Goal: Task Accomplishment & Management: Manage account settings

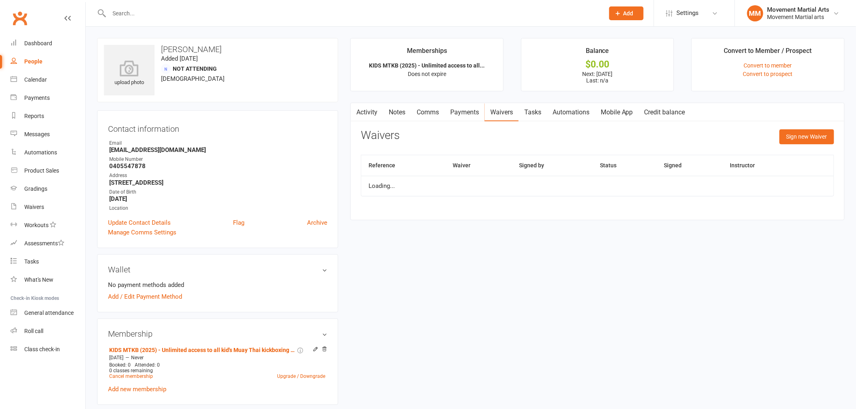
click at [139, 14] on input "text" at bounding box center [353, 13] width 492 height 11
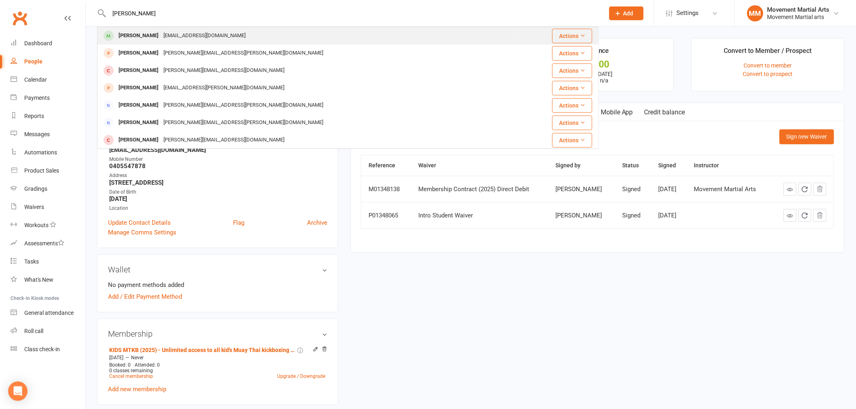
type input "[PERSON_NAME]"
click at [200, 34] on div "[EMAIL_ADDRESS][DOMAIN_NAME]" at bounding box center [204, 36] width 87 height 12
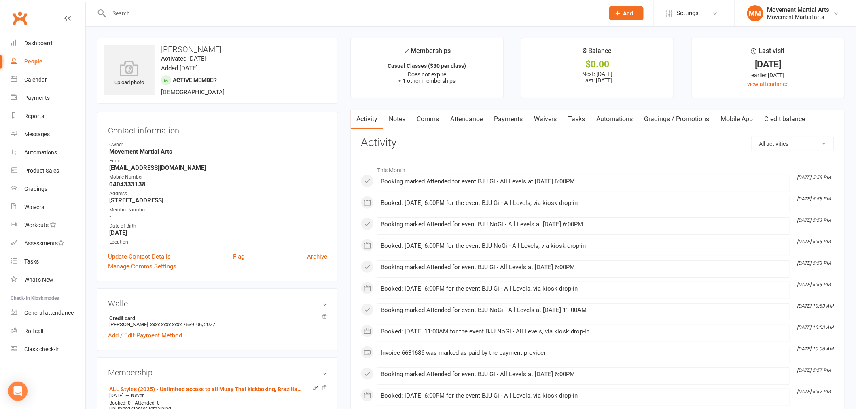
click at [409, 118] on link "Notes" at bounding box center [397, 119] width 28 height 19
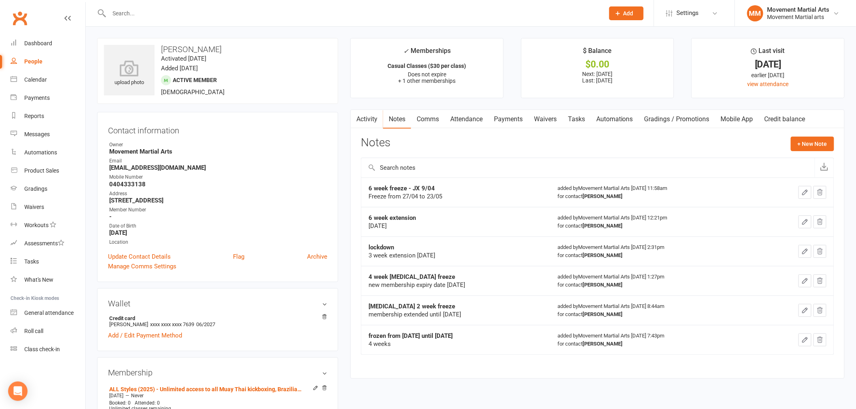
click at [426, 119] on link "Comms" at bounding box center [428, 119] width 34 height 19
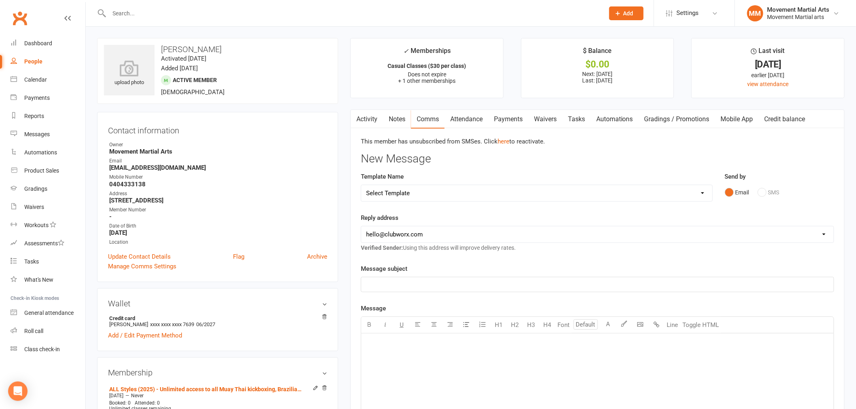
click at [402, 184] on div "Template Name Select Template [Email] Grading - Blue Belt [Email] Gym relocatio…" at bounding box center [537, 187] width 352 height 30
click at [394, 187] on select "Select Template [Email] Grading - Blue Belt [Email] Gym relocation closing time…" at bounding box center [536, 193] width 351 height 16
select select "37"
click at [361, 185] on select "Select Template [Email] Grading - Blue Belt [Email] Gym relocation closing time…" at bounding box center [536, 193] width 351 height 16
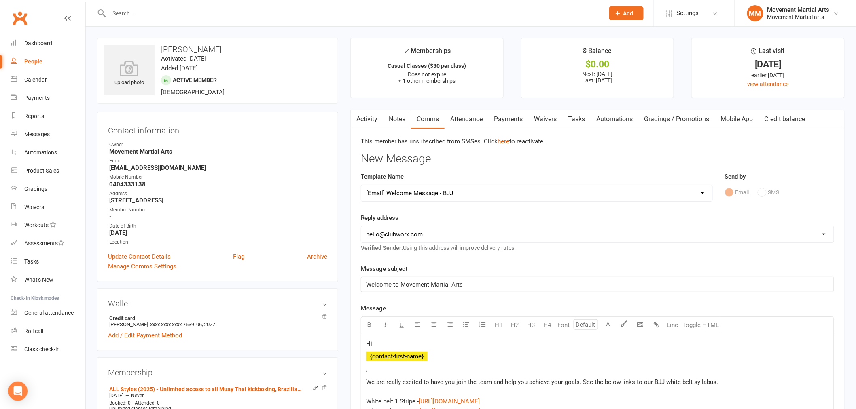
click at [420, 239] on select "[EMAIL_ADDRESS][DOMAIN_NAME] [EMAIL_ADDRESS][DOMAIN_NAME] [PERSON_NAME][EMAIL_A…" at bounding box center [597, 234] width 472 height 16
select select "4"
click at [361, 226] on select "[EMAIL_ADDRESS][DOMAIN_NAME] [EMAIL_ADDRESS][DOMAIN_NAME] [PERSON_NAME][EMAIL_A…" at bounding box center [597, 234] width 472 height 16
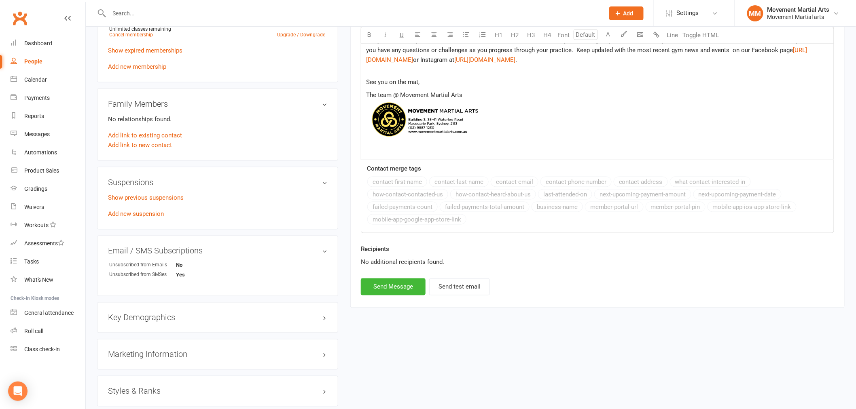
scroll to position [419, 0]
click at [404, 288] on button "Send Message" at bounding box center [393, 286] width 65 height 17
select select
select select "0"
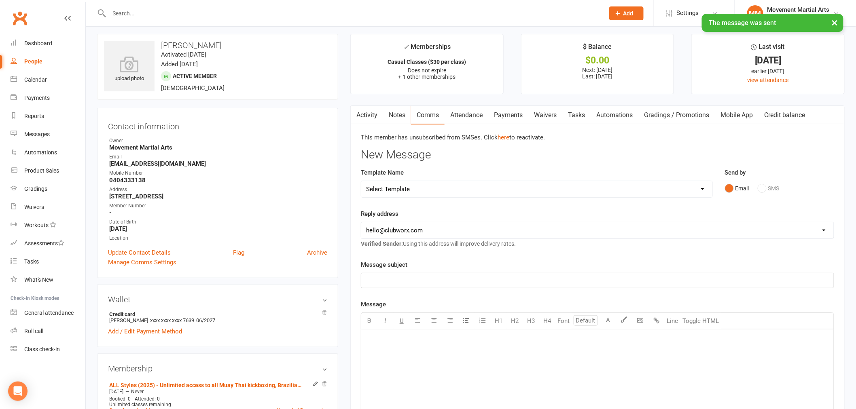
scroll to position [0, 0]
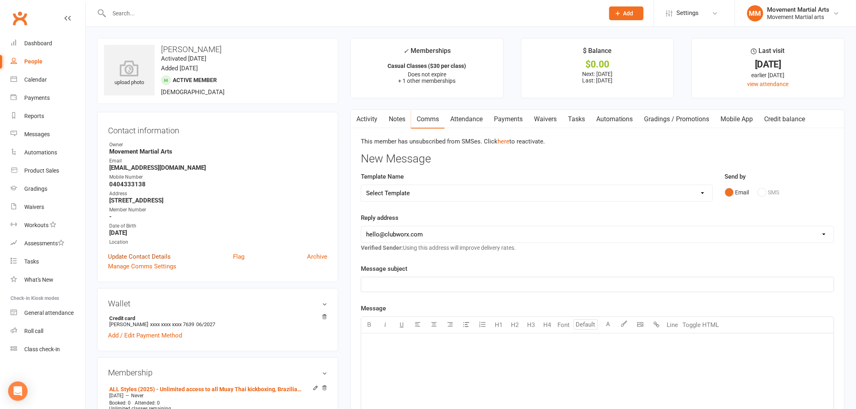
click at [150, 254] on link "Update Contact Details" at bounding box center [139, 257] width 63 height 10
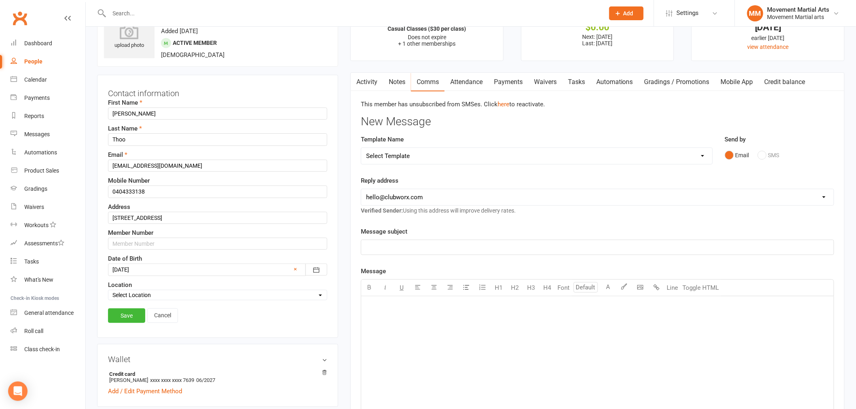
scroll to position [38, 0]
drag, startPoint x: 177, startPoint y: 167, endPoint x: 90, endPoint y: 167, distance: 86.5
type input "[EMAIL_ADDRESS][DOMAIN_NAME]"
click at [130, 320] on link "Save" at bounding box center [126, 315] width 37 height 15
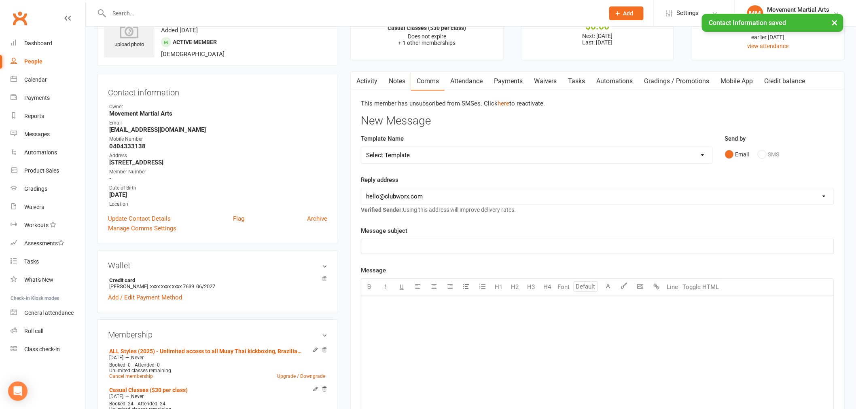
click at [423, 156] on select "Select Template [Email] Grading - Blue Belt [Email] Gym relocation closing time…" at bounding box center [536, 155] width 351 height 16
select select "37"
click at [361, 147] on select "Select Template [Email] Grading - Blue Belt [Email] Gym relocation closing time…" at bounding box center [536, 155] width 351 height 16
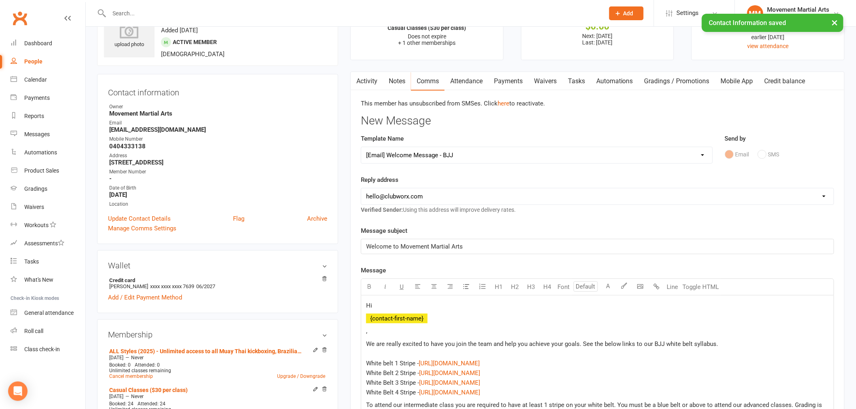
click at [418, 197] on select "[EMAIL_ADDRESS][DOMAIN_NAME] [EMAIL_ADDRESS][DOMAIN_NAME] [PERSON_NAME][EMAIL_A…" at bounding box center [597, 196] width 472 height 16
select select "4"
click at [361, 188] on select "[EMAIL_ADDRESS][DOMAIN_NAME] [EMAIL_ADDRESS][DOMAIN_NAME] [PERSON_NAME][EMAIL_A…" at bounding box center [597, 196] width 472 height 16
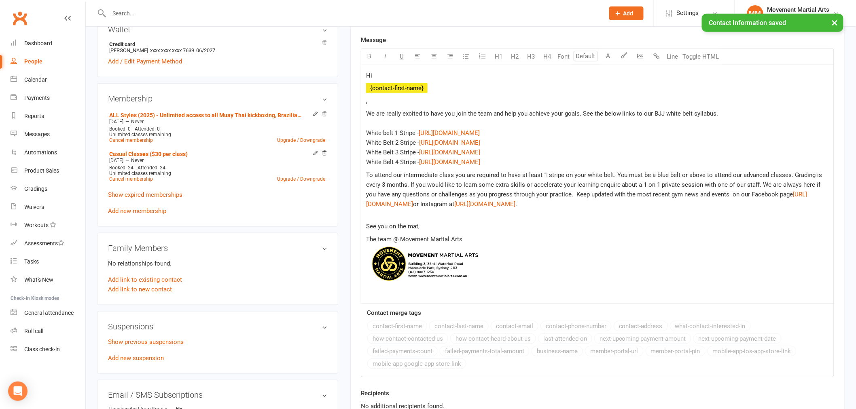
scroll to position [563, 0]
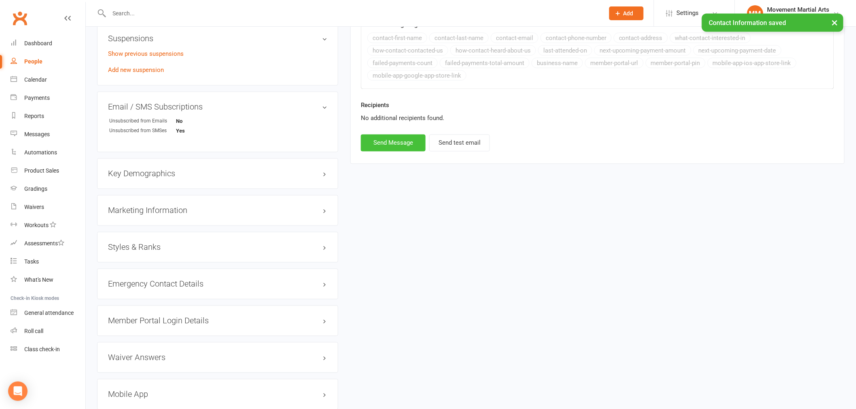
click at [405, 146] on button "Send Message" at bounding box center [393, 143] width 65 height 17
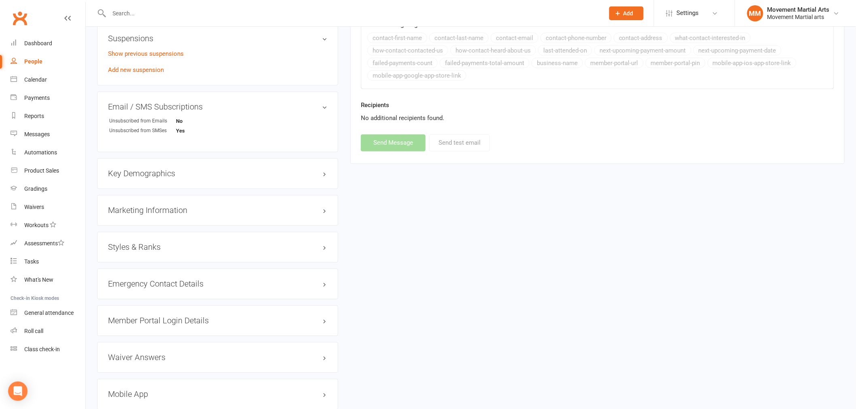
select select
select select "0"
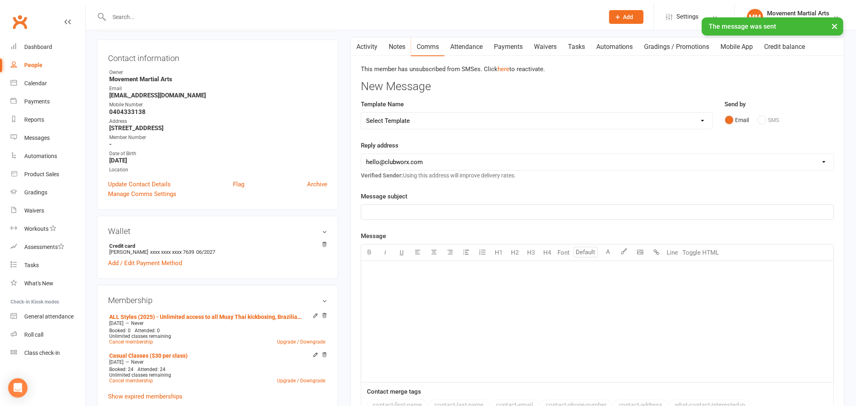
scroll to position [38, 0]
